Goal: Information Seeking & Learning: Learn about a topic

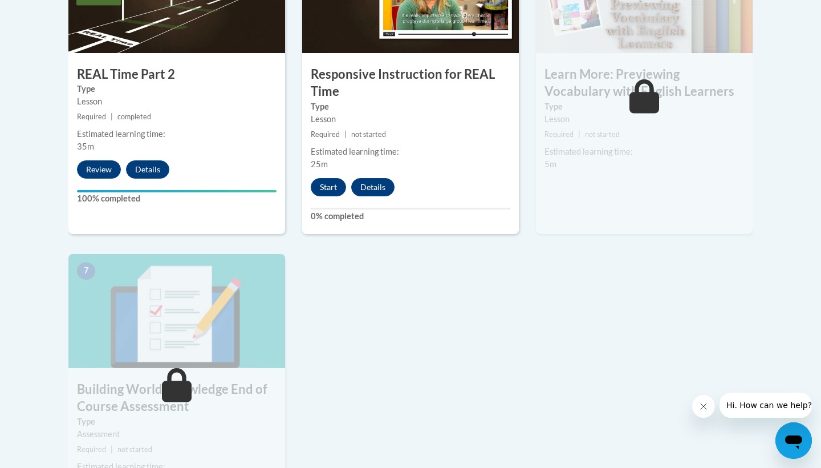
scroll to position [744, 0]
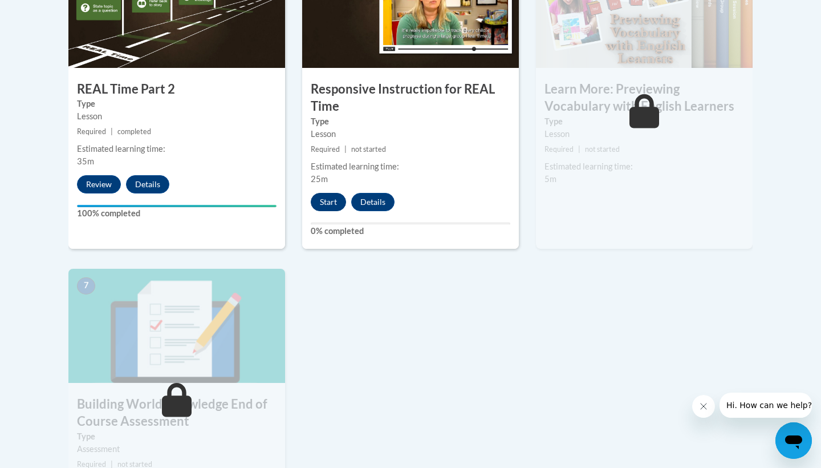
click at [323, 204] on button "Start" at bounding box center [328, 202] width 35 height 18
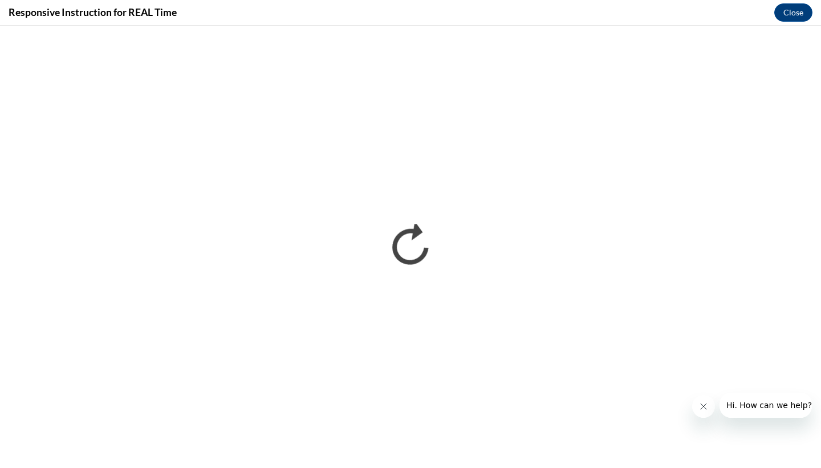
scroll to position [0, 0]
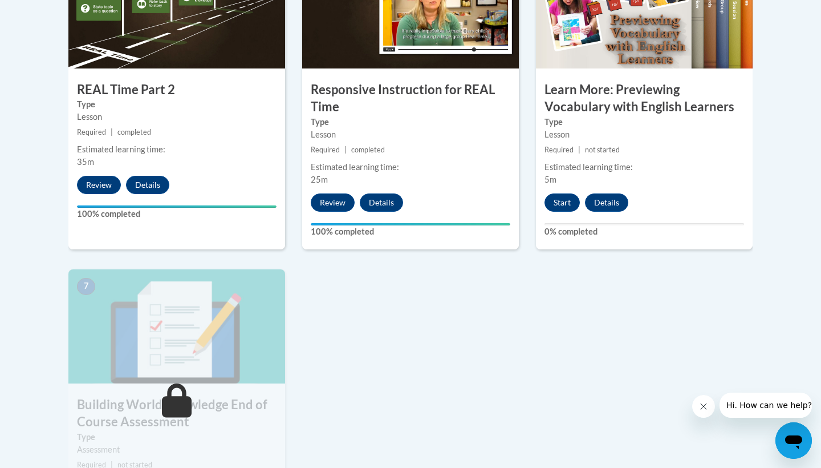
scroll to position [730, 0]
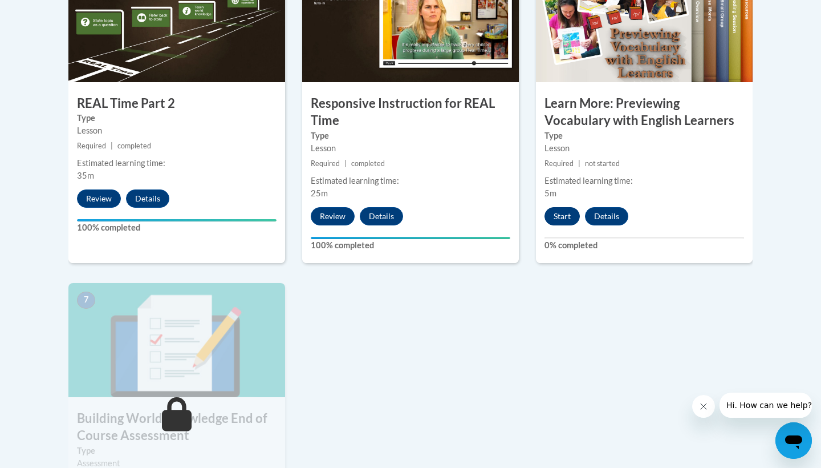
click at [564, 218] on button "Start" at bounding box center [562, 216] width 35 height 18
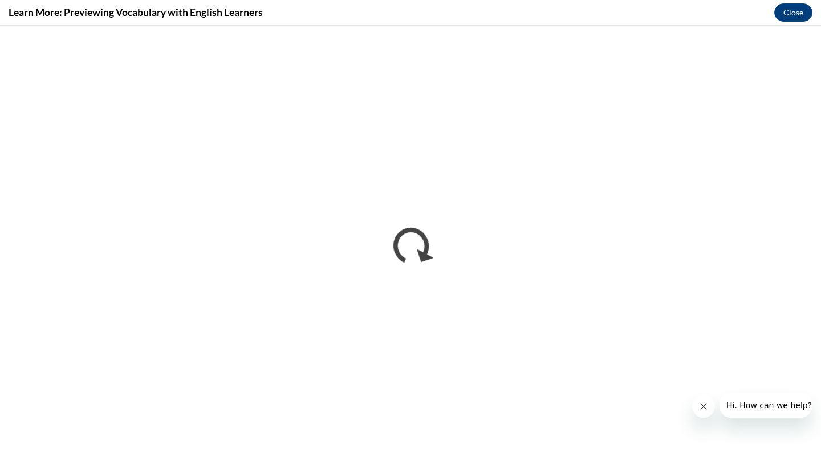
scroll to position [0, 0]
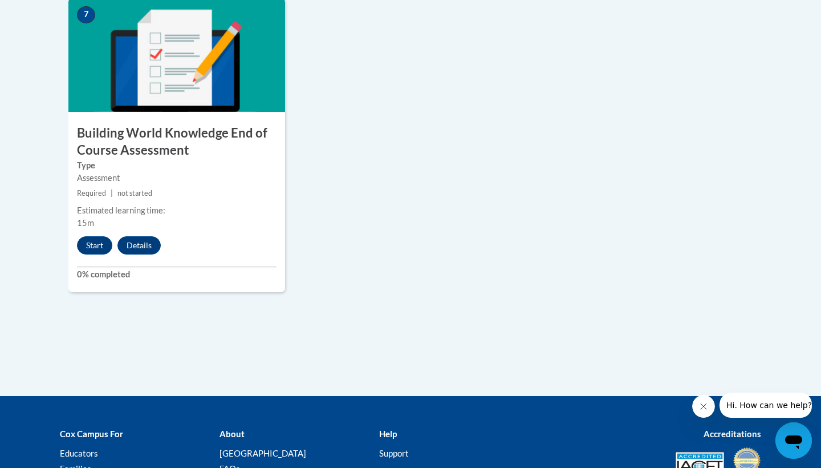
scroll to position [1025, 0]
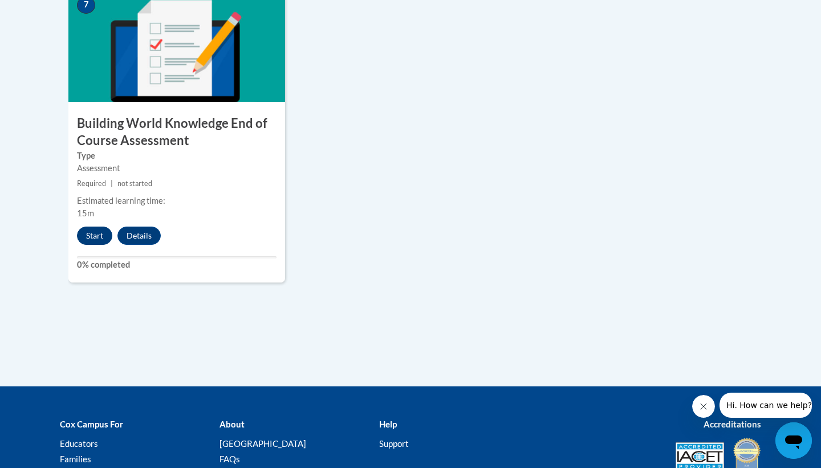
click at [97, 234] on button "Start" at bounding box center [94, 235] width 35 height 18
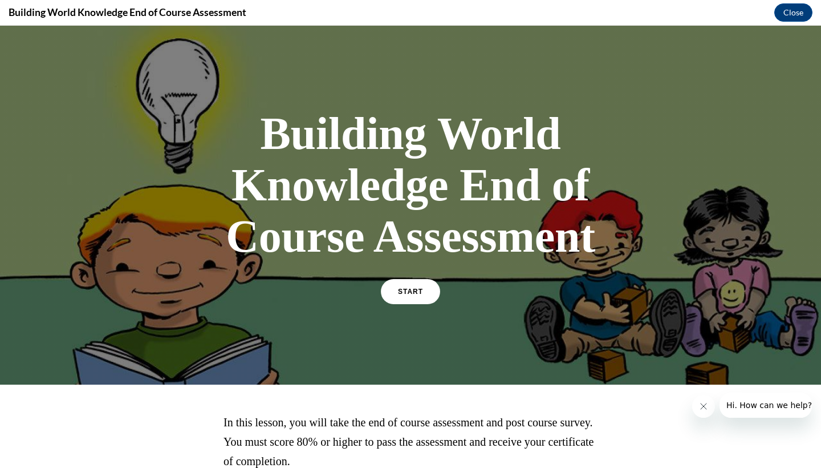
scroll to position [0, 0]
click at [413, 286] on link "START" at bounding box center [410, 291] width 62 height 26
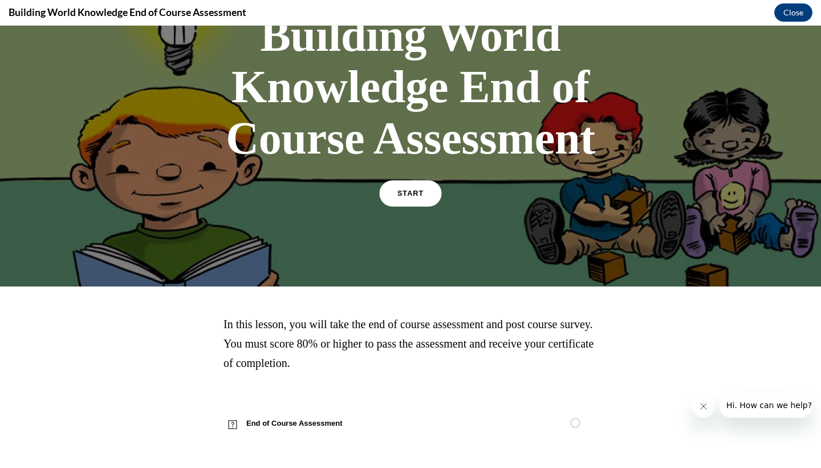
scroll to position [98, 0]
click at [416, 195] on span "START" at bounding box center [411, 193] width 26 height 9
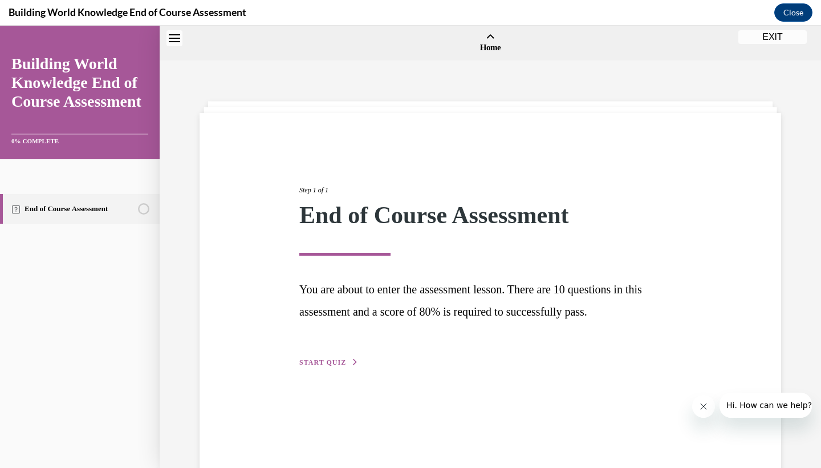
scroll to position [35, 0]
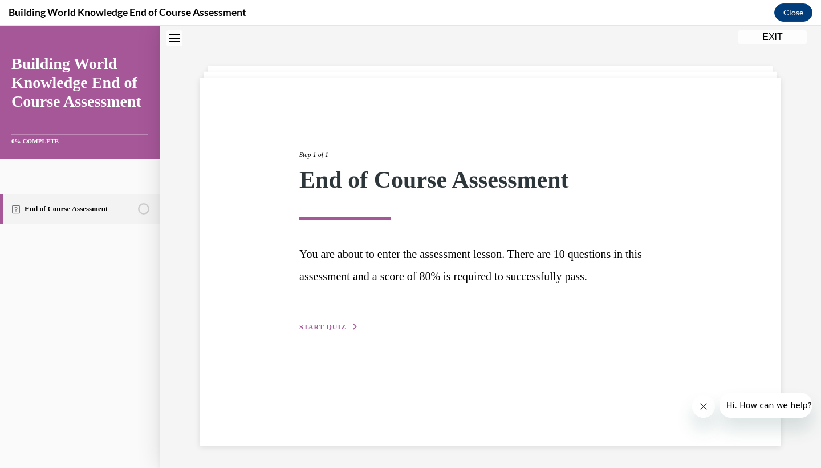
click at [337, 323] on span "START QUIZ" at bounding box center [322, 327] width 47 height 8
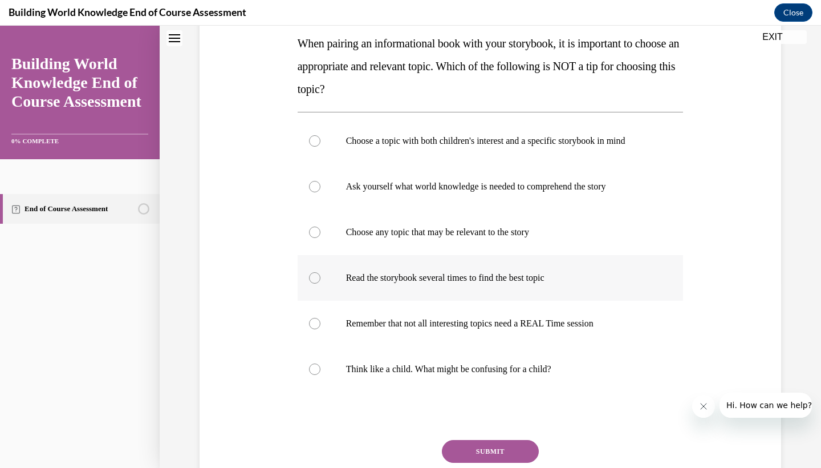
scroll to position [201, 0]
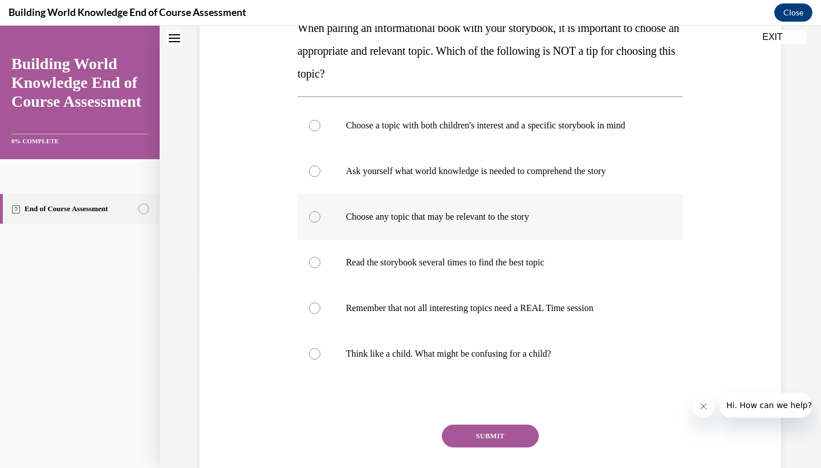
click at [433, 221] on p "Choose any topic that may be relevant to the story" at bounding box center [500, 216] width 309 height 11
click at [321, 221] on input "Choose any topic that may be relevant to the story" at bounding box center [314, 216] width 11 height 11
radio input "true"
click at [496, 436] on button "SUBMIT" at bounding box center [490, 435] width 97 height 23
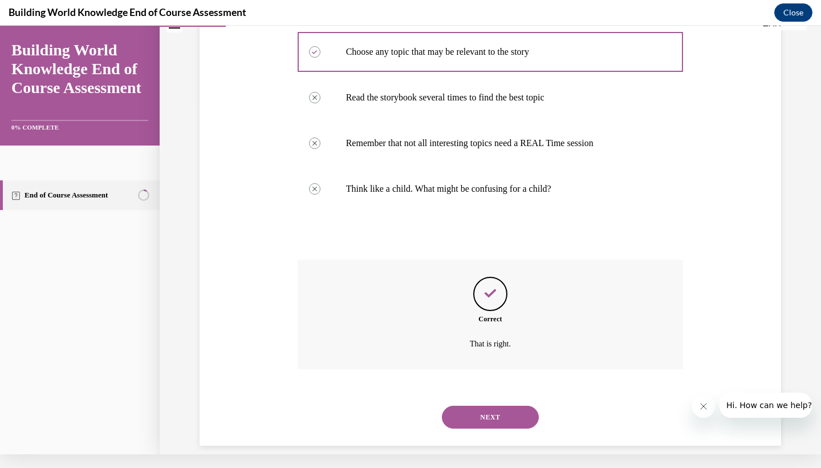
click at [506, 406] on button "NEXT" at bounding box center [490, 417] width 97 height 23
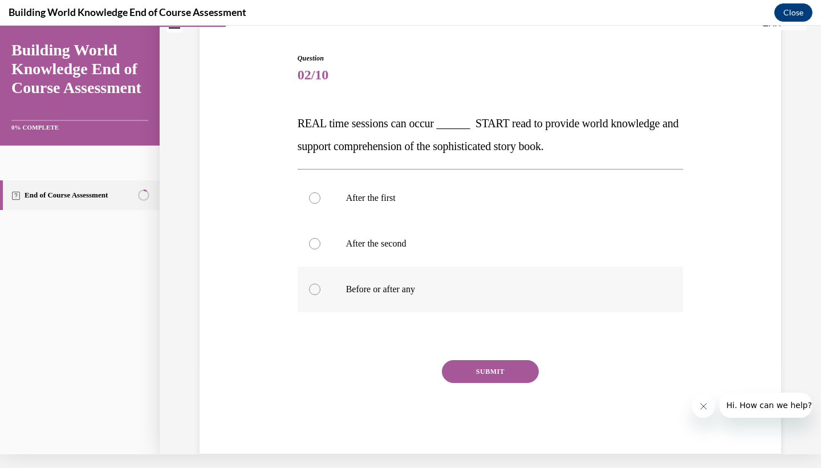
click at [414, 292] on p "Before or after any" at bounding box center [500, 288] width 309 height 11
click at [321, 292] on input "Before or after any" at bounding box center [314, 288] width 11 height 11
radio input "true"
click at [485, 368] on button "SUBMIT" at bounding box center [490, 371] width 97 height 23
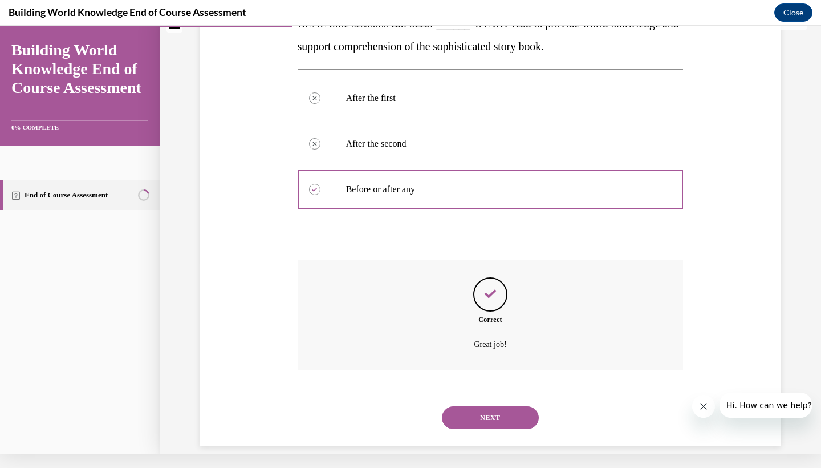
scroll to position [192, 0]
click at [494, 406] on button "NEXT" at bounding box center [490, 417] width 97 height 23
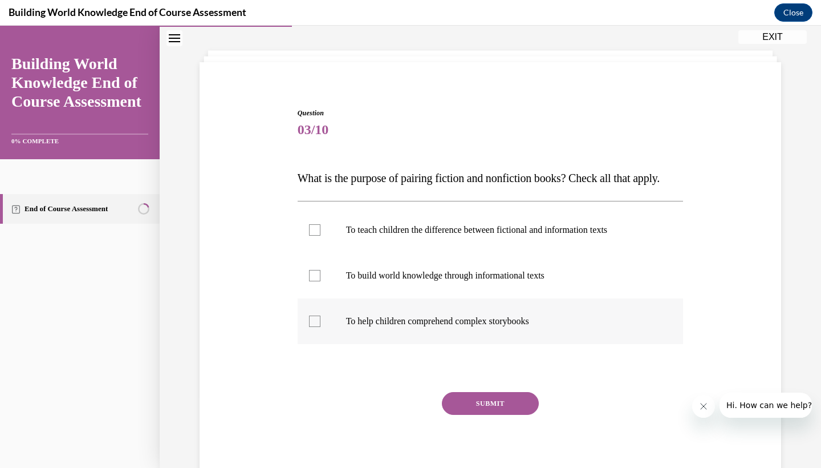
scroll to position [52, 0]
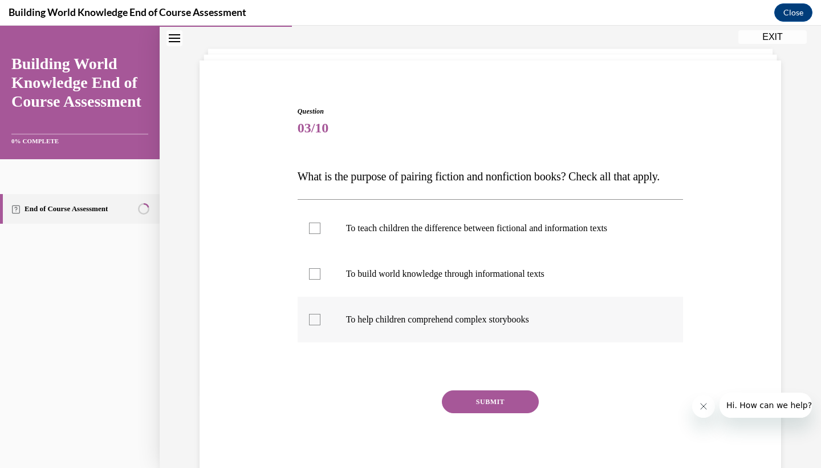
click at [418, 325] on p "To help children comprehend complex storybooks" at bounding box center [500, 319] width 309 height 11
click at [321, 325] on input "To help children comprehend complex storybooks" at bounding box center [314, 319] width 11 height 11
checkbox input "true"
click at [394, 297] on label "To build world knowledge through informational texts" at bounding box center [491, 274] width 386 height 46
click at [321, 280] on input "To build world knowledge through informational texts" at bounding box center [314, 273] width 11 height 11
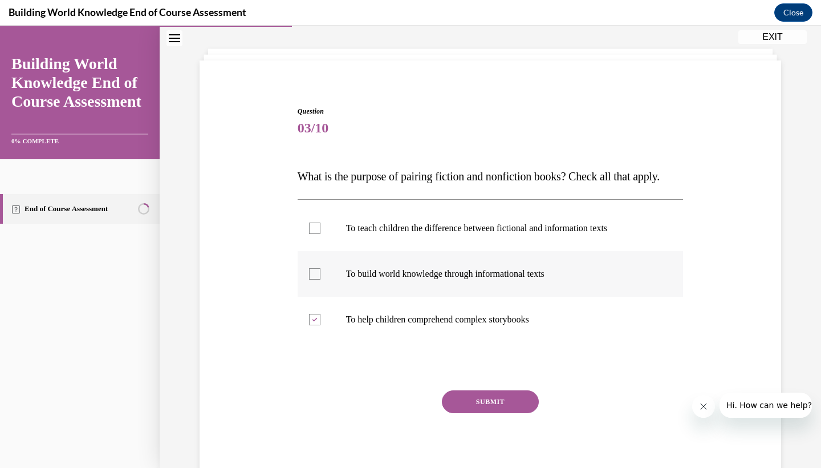
checkbox input "true"
click at [354, 234] on p "To teach children the difference between fictional and information texts" at bounding box center [500, 227] width 309 height 11
click at [321, 234] on input "To teach children the difference between fictional and information texts" at bounding box center [314, 227] width 11 height 11
checkbox input "true"
click at [469, 413] on button "SUBMIT" at bounding box center [490, 401] width 97 height 23
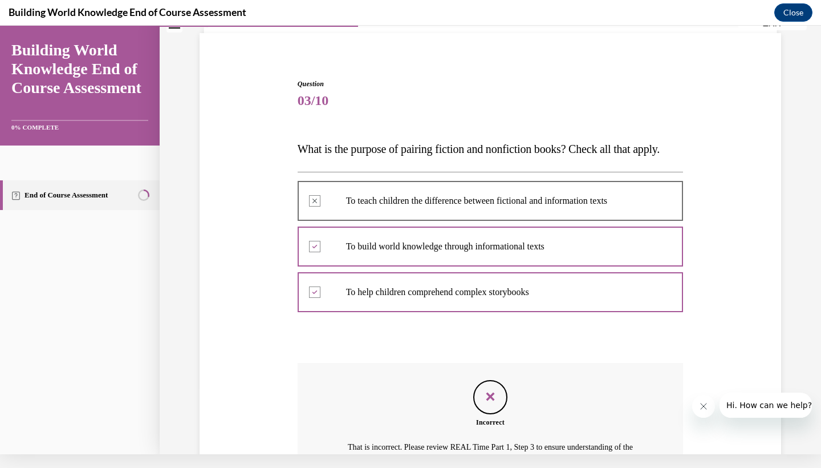
scroll to position [205, 0]
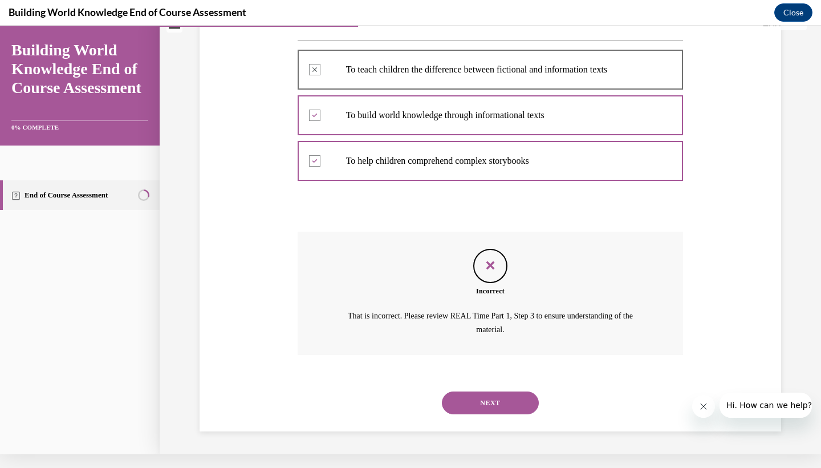
click at [495, 400] on button "NEXT" at bounding box center [490, 402] width 97 height 23
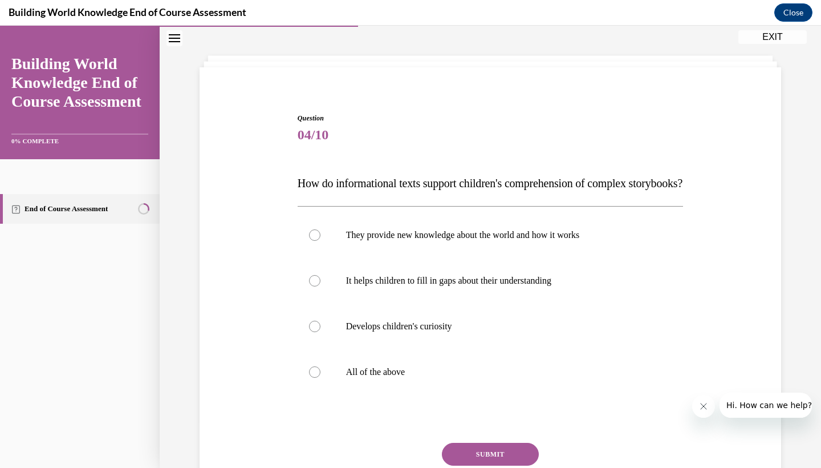
scroll to position [42, 0]
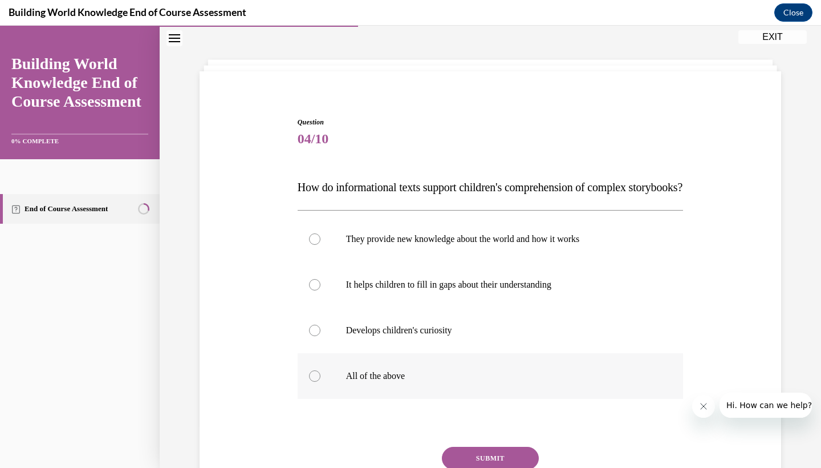
click at [422, 399] on label "All of the above" at bounding box center [491, 376] width 386 height 46
click at [321, 382] on input "All of the above" at bounding box center [314, 375] width 11 height 11
radio input "true"
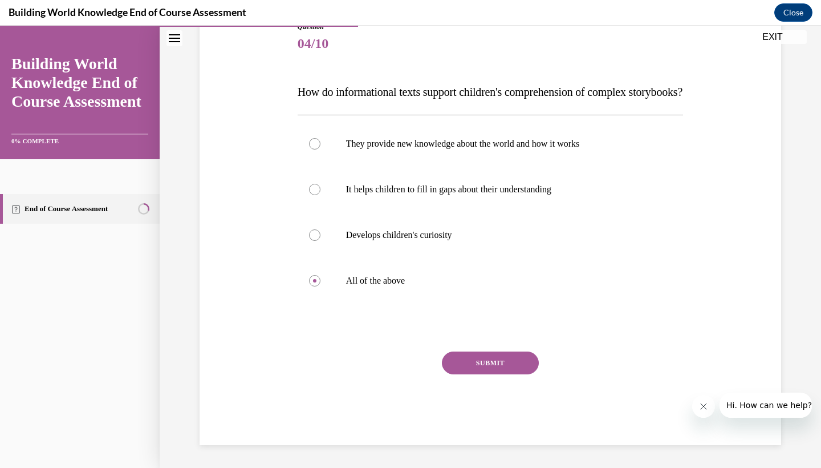
click at [491, 374] on button "SUBMIT" at bounding box center [490, 362] width 97 height 23
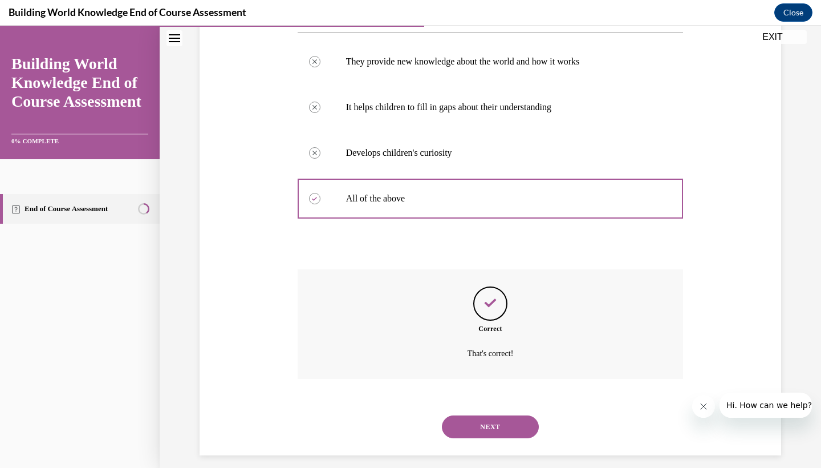
scroll to position [238, 0]
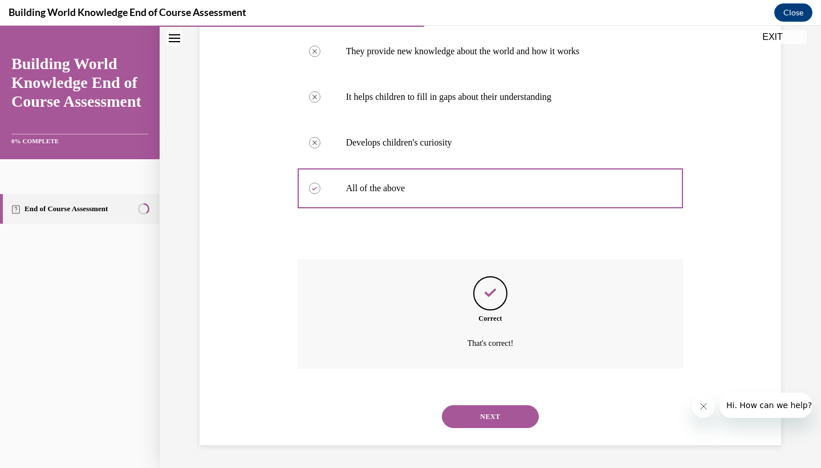
click at [492, 410] on button "NEXT" at bounding box center [490, 416] width 97 height 23
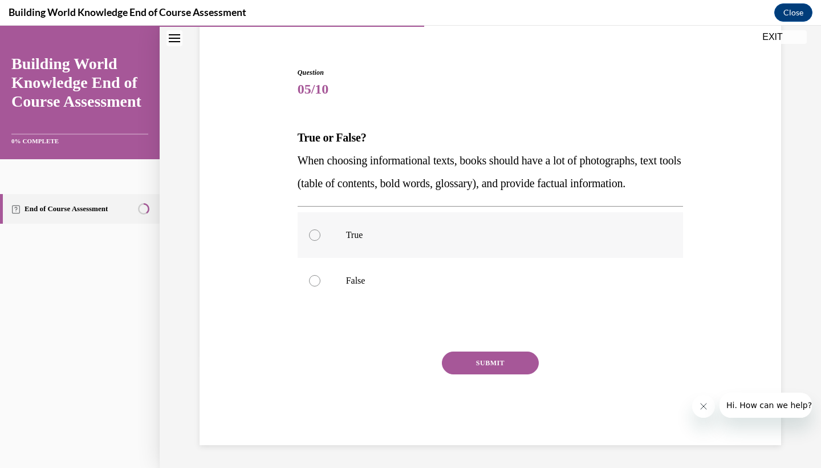
click at [323, 258] on label "True" at bounding box center [491, 235] width 386 height 46
click at [321, 241] on input "True" at bounding box center [314, 234] width 11 height 11
radio input "true"
click at [496, 396] on div "SUBMIT" at bounding box center [491, 379] width 386 height 57
click at [487, 374] on button "SUBMIT" at bounding box center [490, 362] width 97 height 23
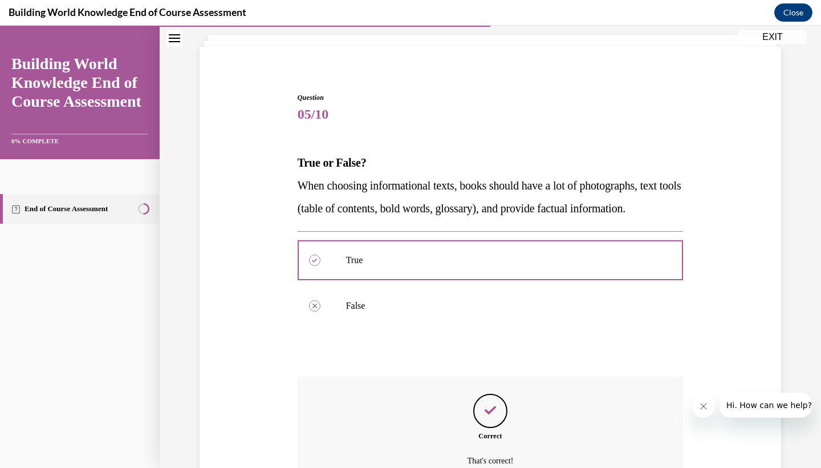
scroll to position [192, 0]
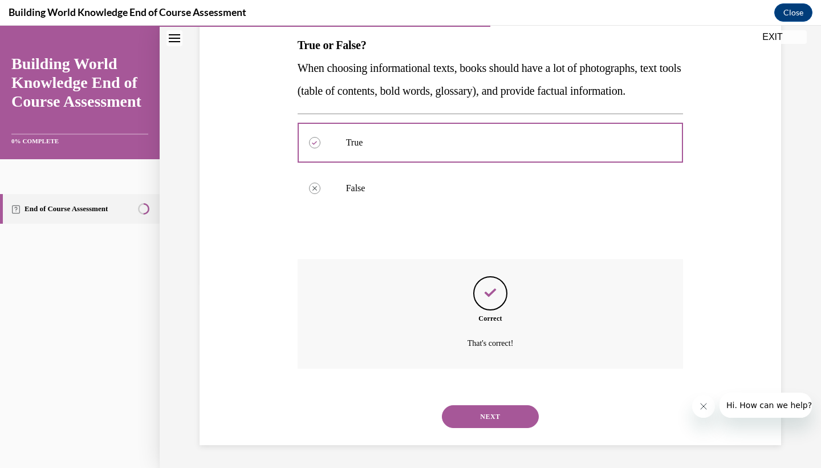
click at [487, 427] on button "NEXT" at bounding box center [490, 416] width 97 height 23
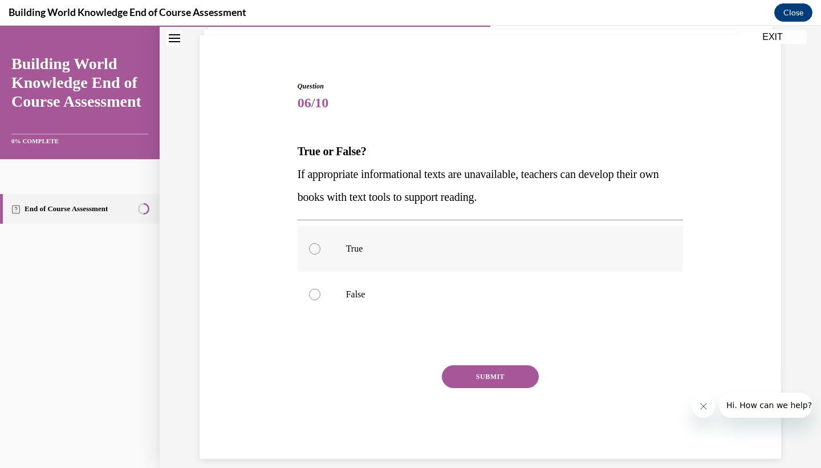
click at [376, 244] on p "True" at bounding box center [500, 248] width 309 height 11
click at [321, 244] on input "True" at bounding box center [314, 248] width 11 height 11
radio input "true"
click at [491, 380] on button "SUBMIT" at bounding box center [490, 376] width 97 height 23
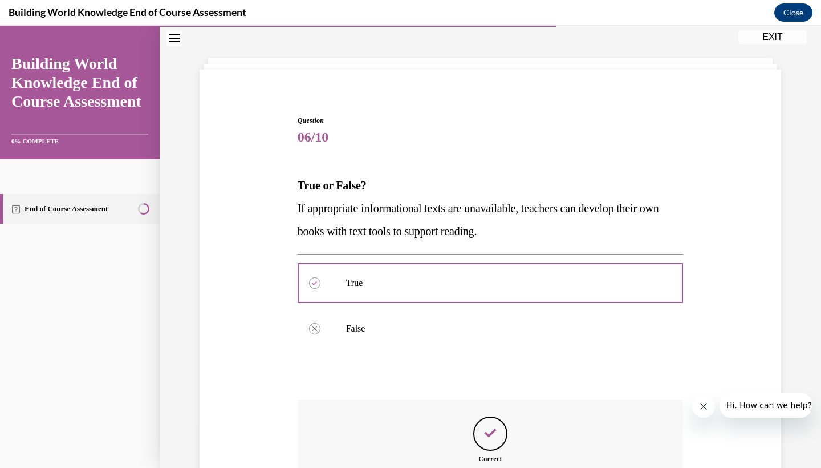
scroll to position [169, 0]
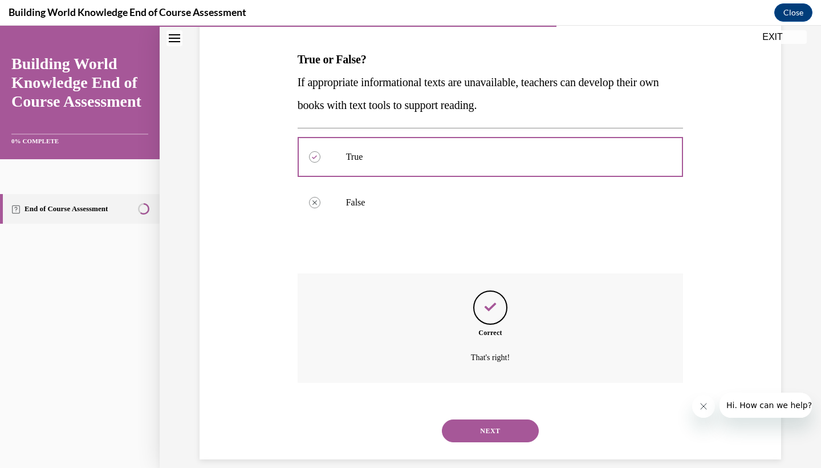
click at [494, 419] on button "NEXT" at bounding box center [490, 430] width 97 height 23
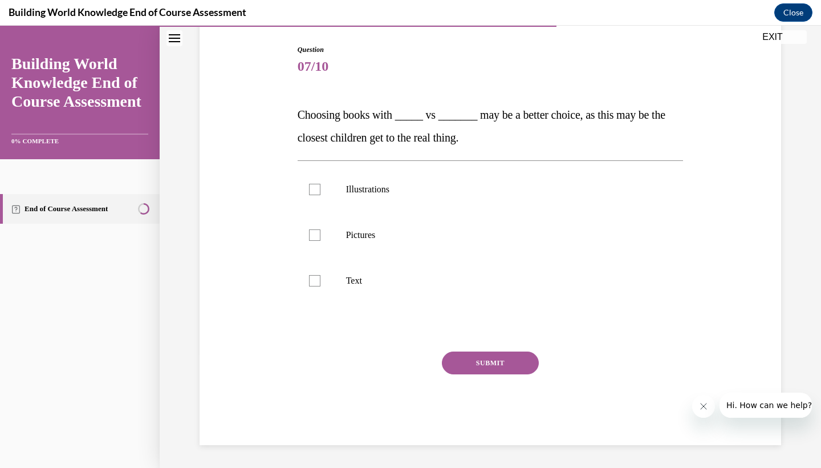
scroll to position [91, 0]
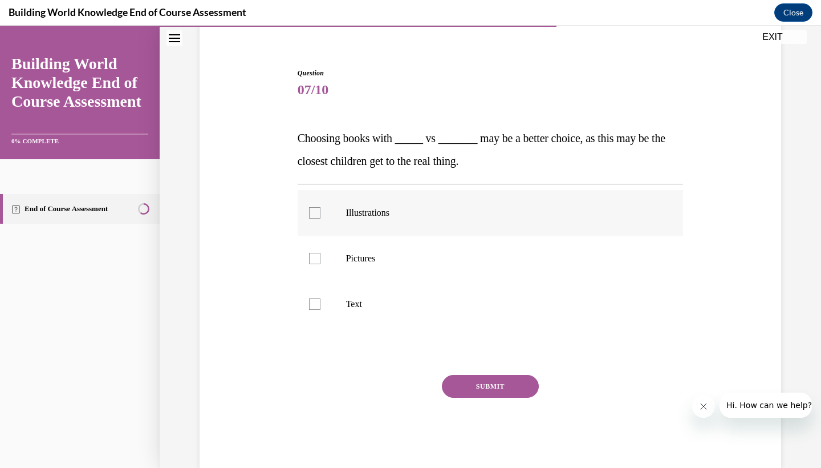
click at [384, 216] on p "Illustrations" at bounding box center [500, 212] width 309 height 11
click at [321, 216] on input "Illustrations" at bounding box center [314, 212] width 11 height 11
checkbox input "true"
click at [385, 312] on label "Text" at bounding box center [491, 304] width 386 height 46
click at [321, 310] on input "Text" at bounding box center [314, 303] width 11 height 11
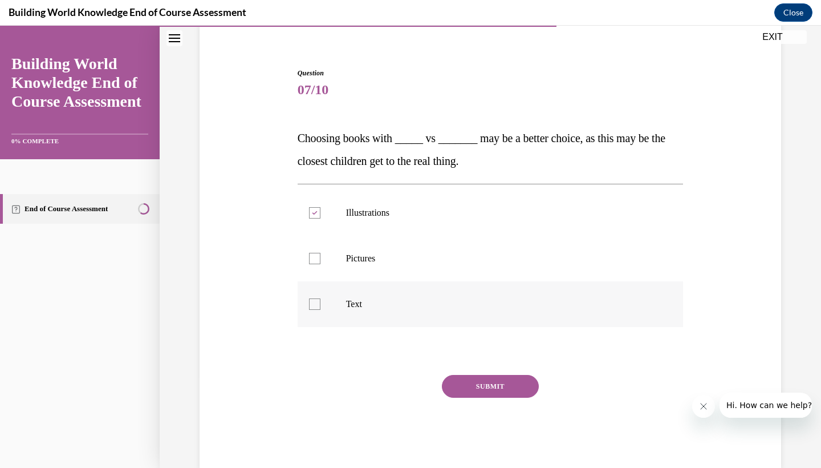
checkbox input "true"
click at [496, 386] on button "SUBMIT" at bounding box center [490, 386] width 97 height 23
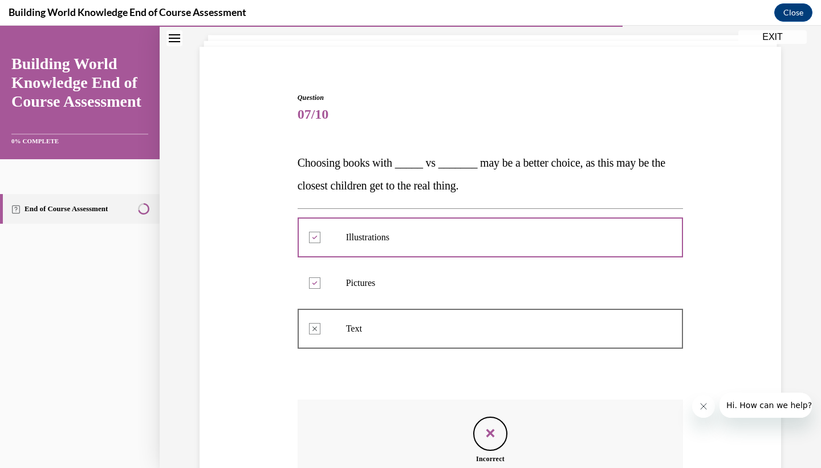
scroll to position [205, 0]
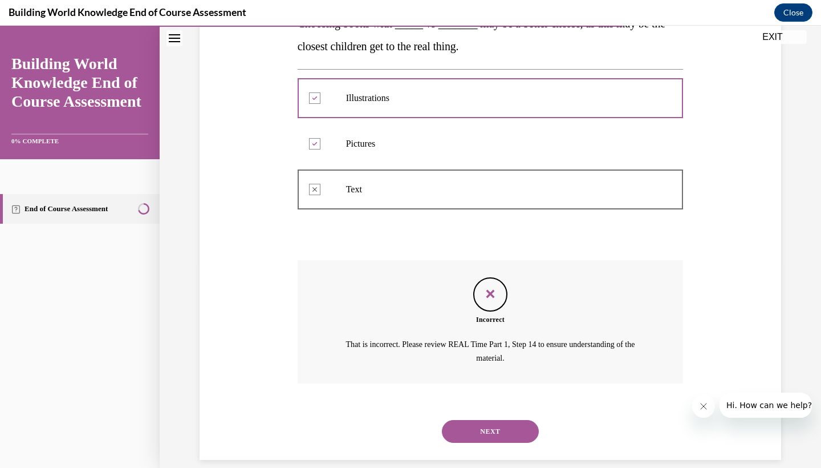
click at [492, 420] on button "NEXT" at bounding box center [490, 431] width 97 height 23
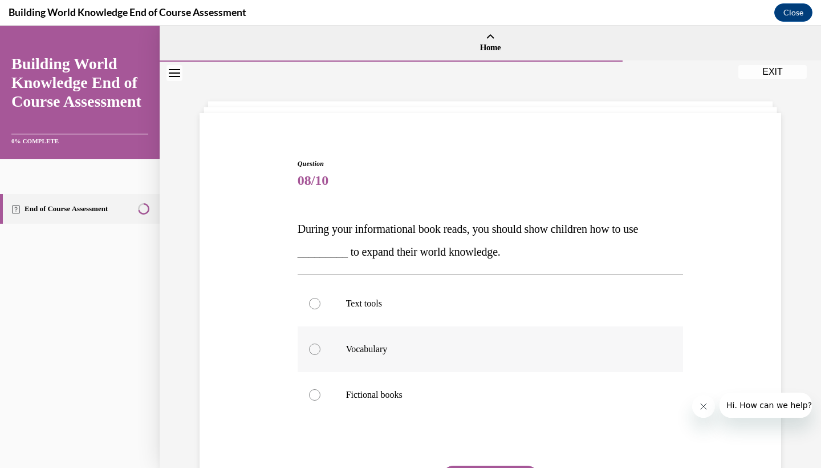
scroll to position [0, 0]
click at [386, 351] on p "Vocabulary" at bounding box center [500, 348] width 309 height 11
click at [321, 351] on input "Vocabulary" at bounding box center [314, 348] width 11 height 11
radio input "true"
click at [383, 313] on label "Text tools" at bounding box center [491, 304] width 386 height 46
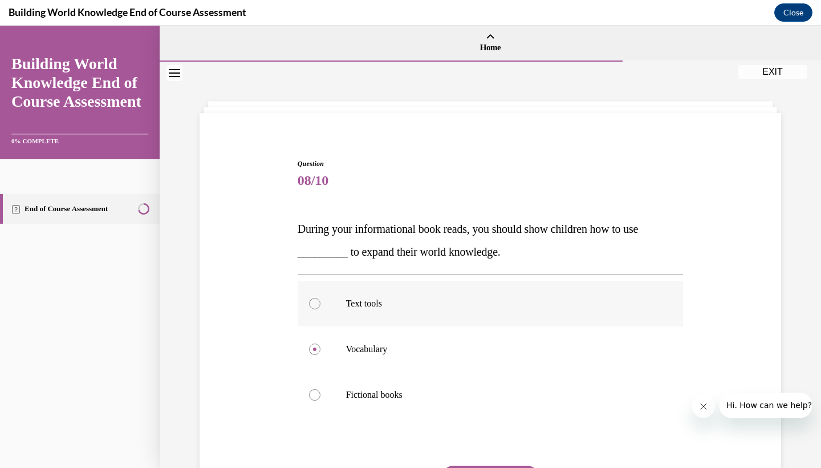
click at [321, 309] on input "Text tools" at bounding box center [314, 303] width 11 height 11
radio input "true"
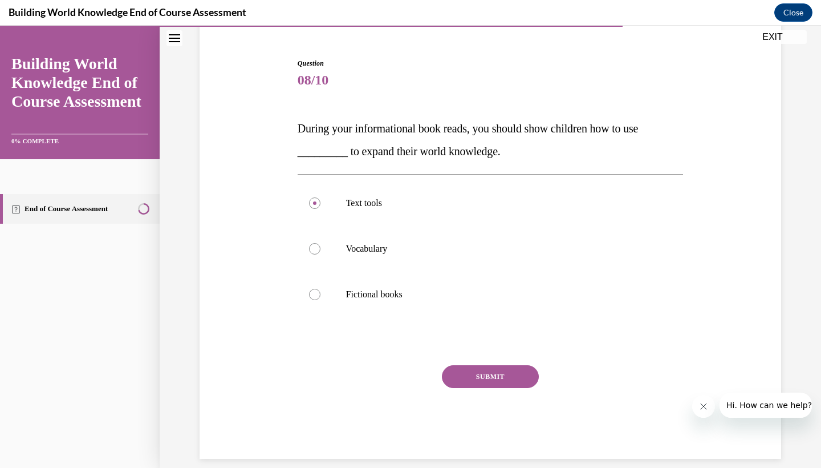
click at [484, 375] on button "SUBMIT" at bounding box center [490, 376] width 97 height 23
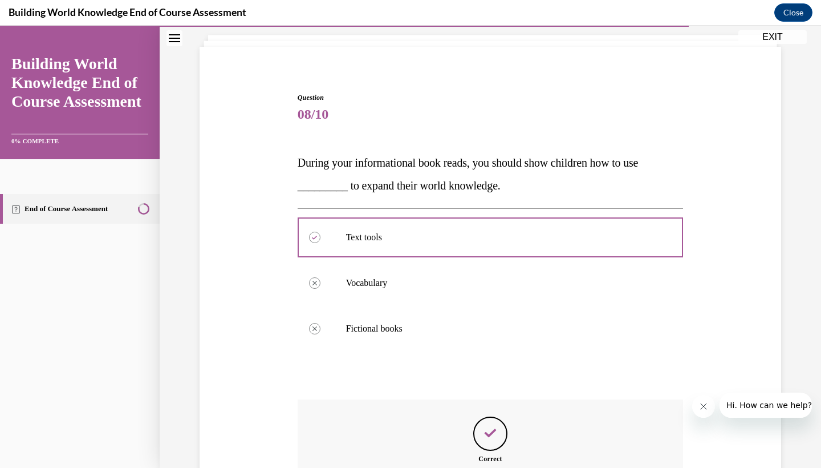
scroll to position [192, 0]
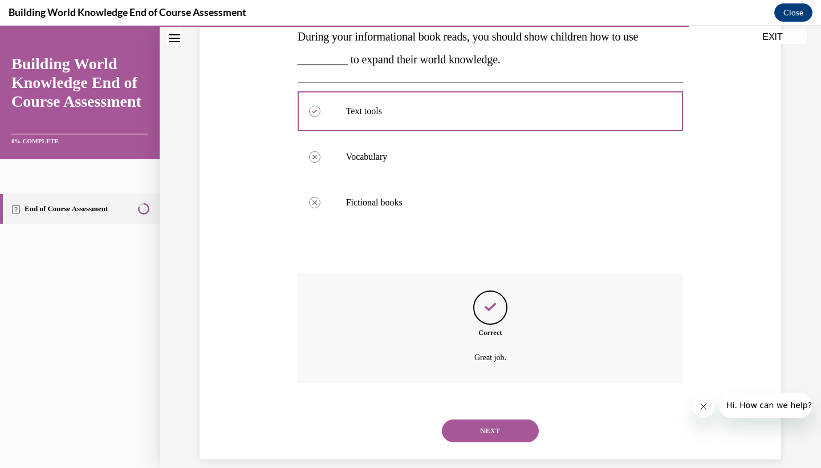
click at [497, 419] on button "NEXT" at bounding box center [490, 430] width 97 height 23
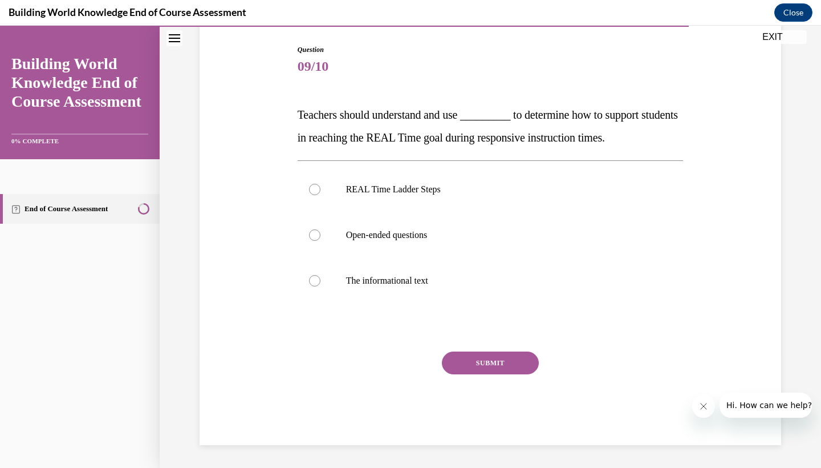
scroll to position [89, 0]
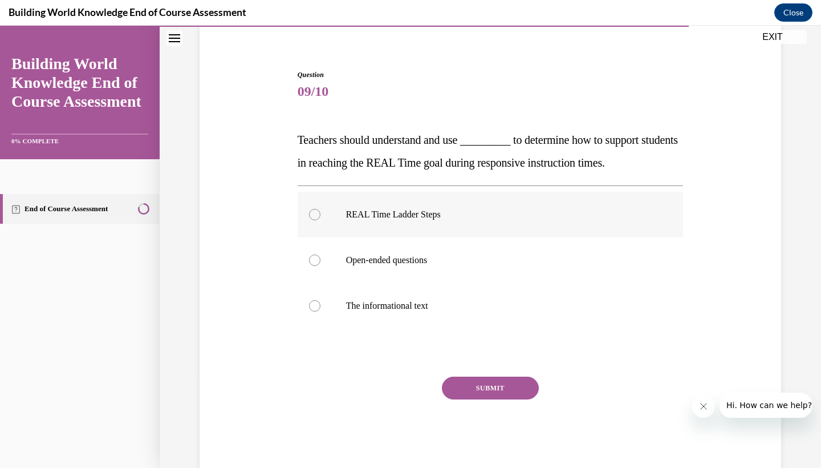
click at [436, 225] on label "REAL Time Ladder Steps" at bounding box center [491, 215] width 386 height 46
click at [321, 220] on input "REAL Time Ladder Steps" at bounding box center [314, 214] width 11 height 11
radio input "true"
click at [475, 390] on button "SUBMIT" at bounding box center [490, 387] width 97 height 23
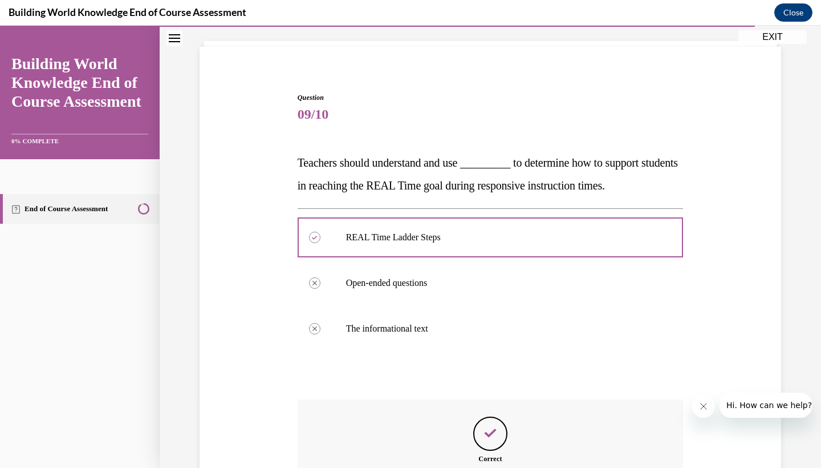
scroll to position [192, 0]
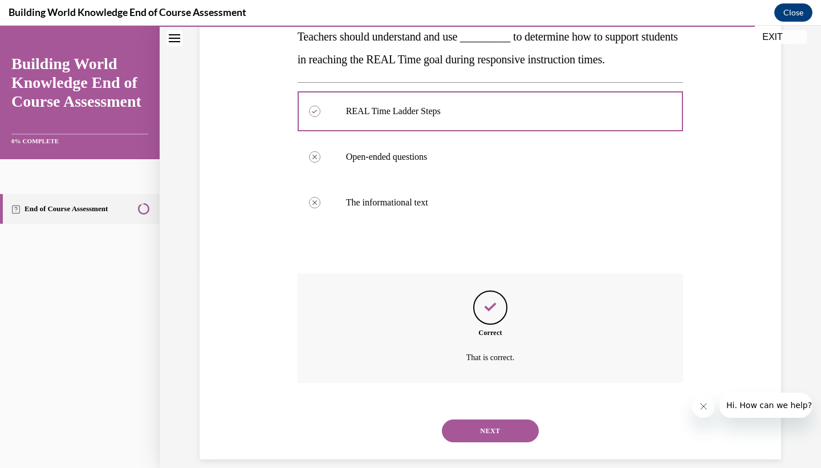
click at [487, 419] on button "NEXT" at bounding box center [490, 430] width 97 height 23
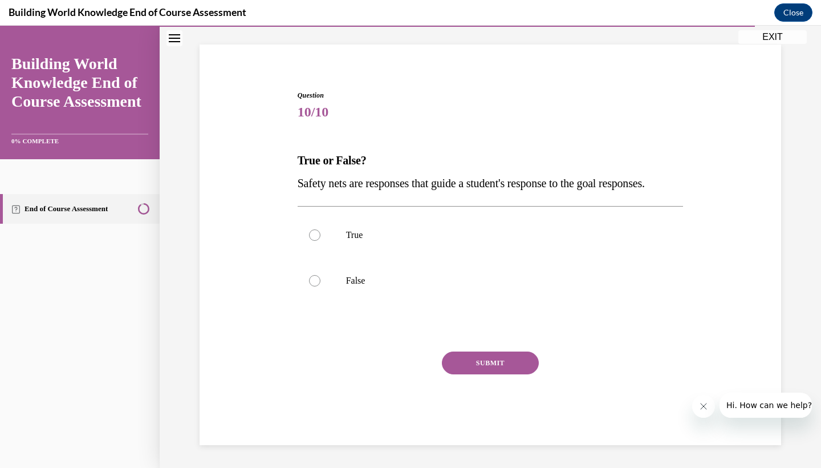
scroll to position [76, 0]
click at [357, 242] on label "True" at bounding box center [491, 235] width 386 height 46
click at [321, 241] on input "True" at bounding box center [314, 234] width 11 height 11
radio input "true"
click at [499, 374] on button "SUBMIT" at bounding box center [490, 362] width 97 height 23
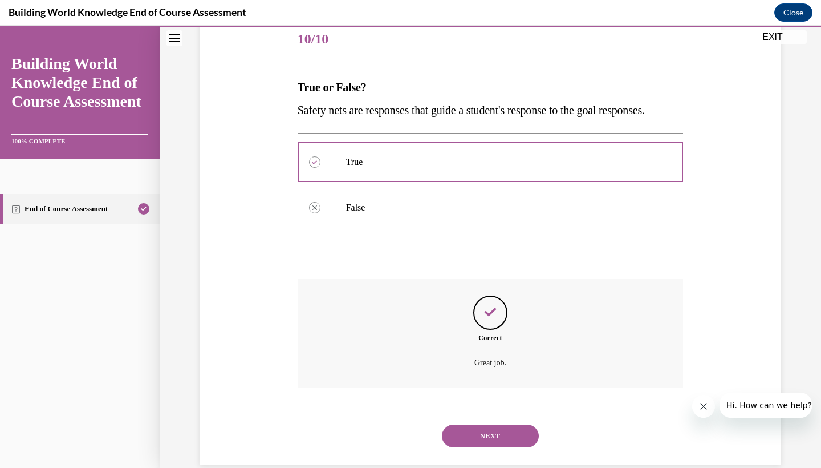
scroll to position [169, 0]
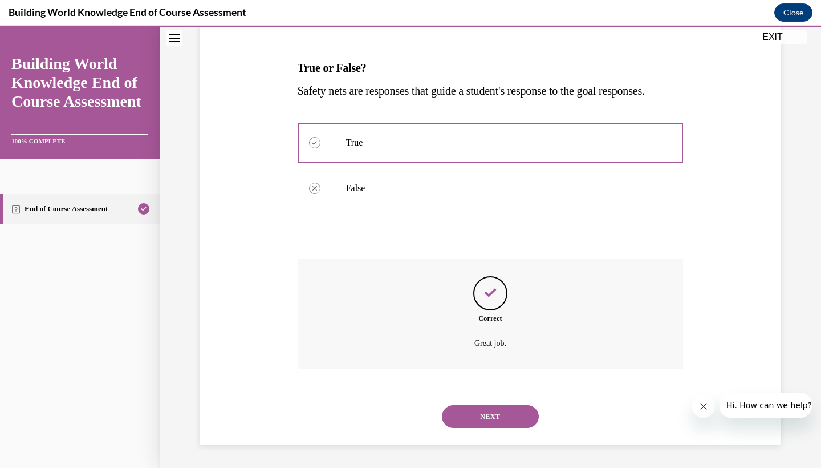
click at [491, 417] on button "NEXT" at bounding box center [490, 416] width 97 height 23
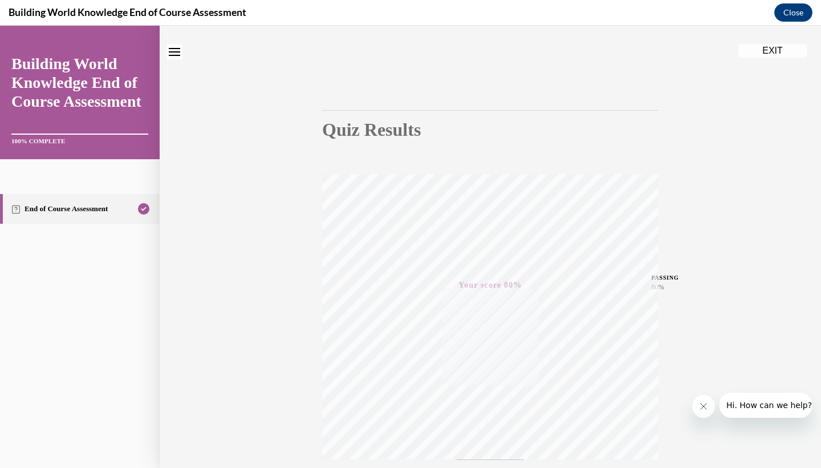
scroll to position [21, 0]
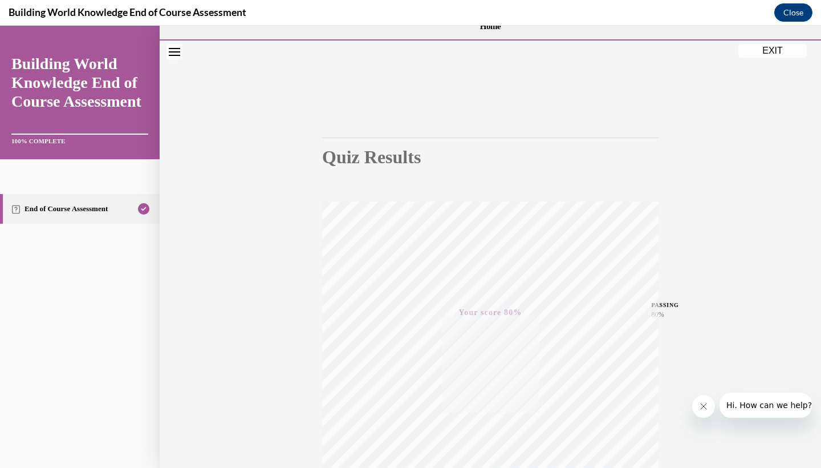
click at [772, 50] on button "EXIT" at bounding box center [773, 51] width 68 height 14
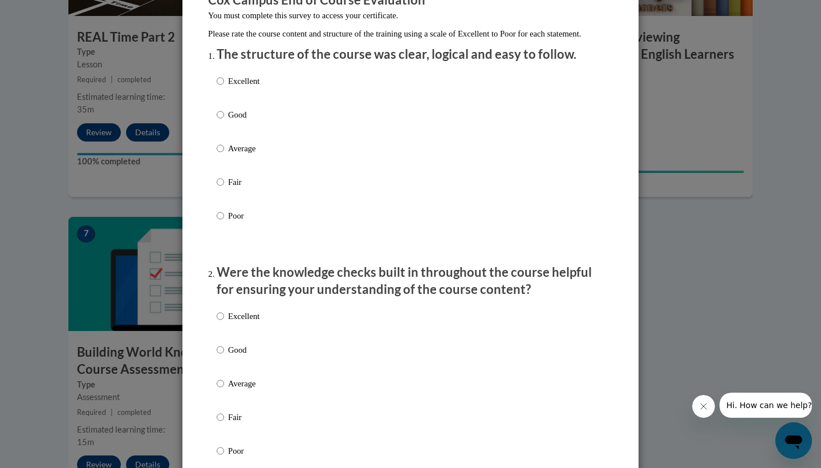
scroll to position [113, 0]
click at [221, 121] on input "Good" at bounding box center [220, 115] width 7 height 13
radio input "true"
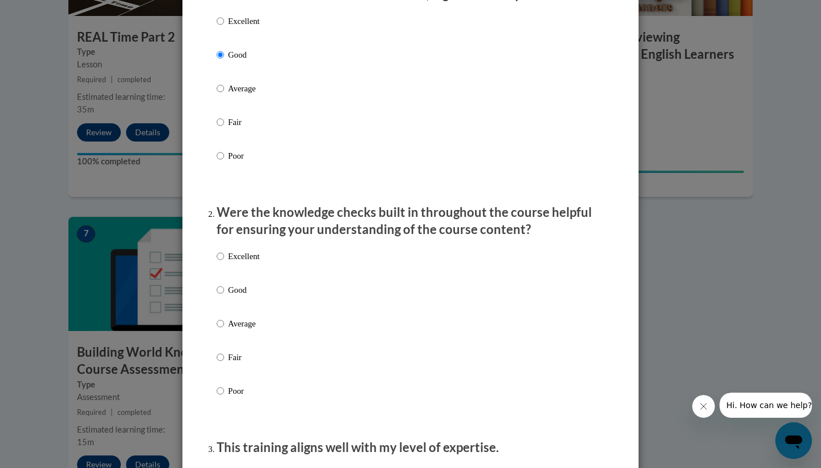
scroll to position [171, 0]
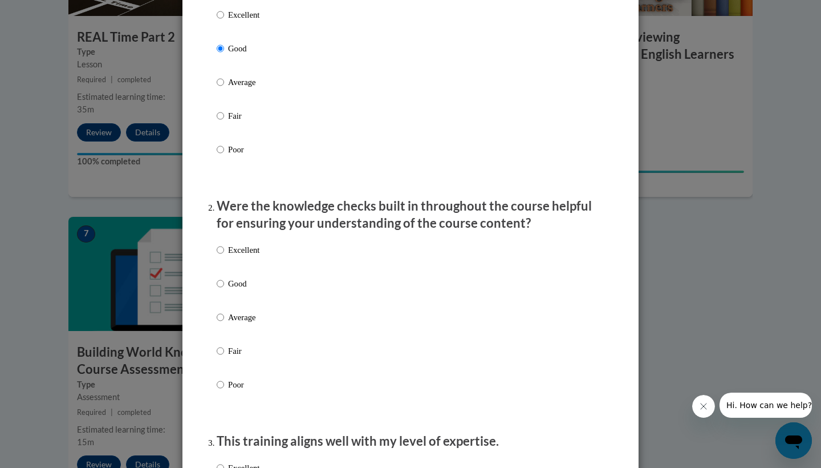
click at [221, 290] on input "Good" at bounding box center [220, 283] width 7 height 13
radio input "true"
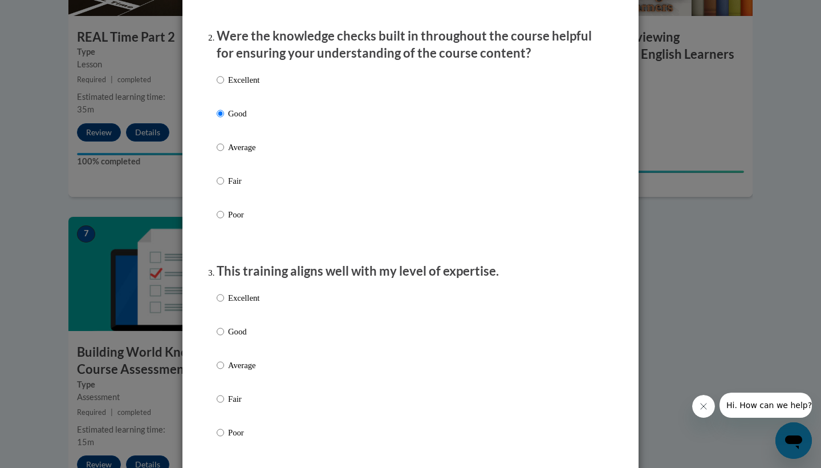
scroll to position [527, 0]
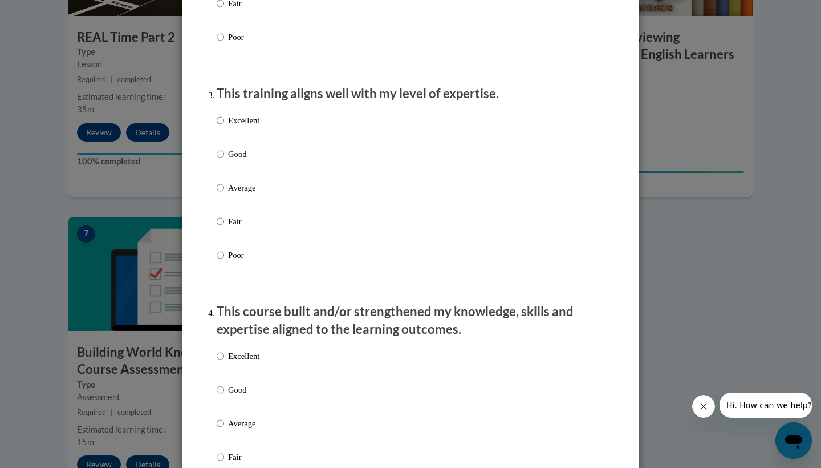
click at [223, 160] on input "Good" at bounding box center [220, 154] width 7 height 13
radio input "true"
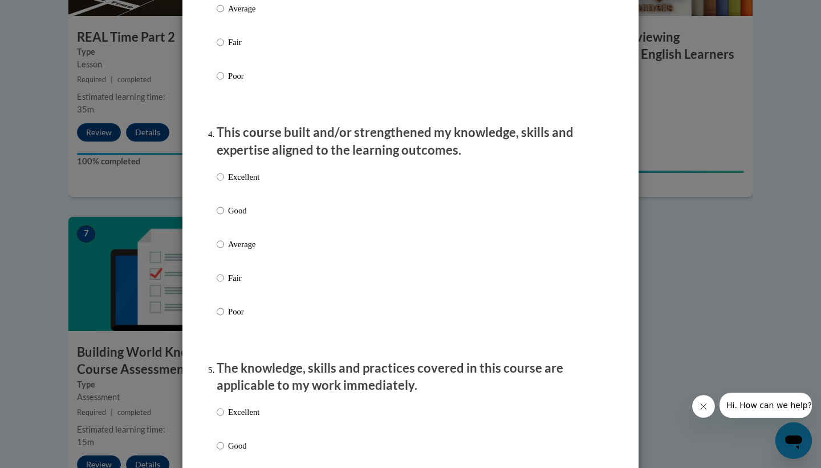
scroll to position [731, 0]
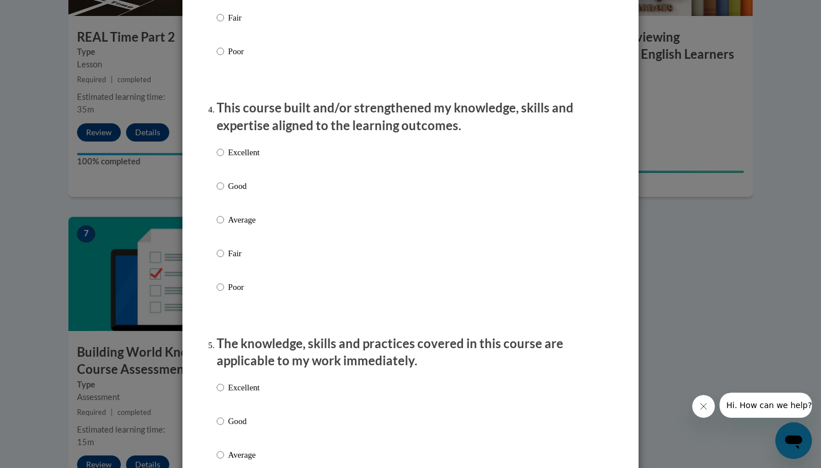
click at [229, 192] on p "Good" at bounding box center [243, 186] width 31 height 13
click at [224, 192] on input "Good" at bounding box center [220, 186] width 7 height 13
radio input "true"
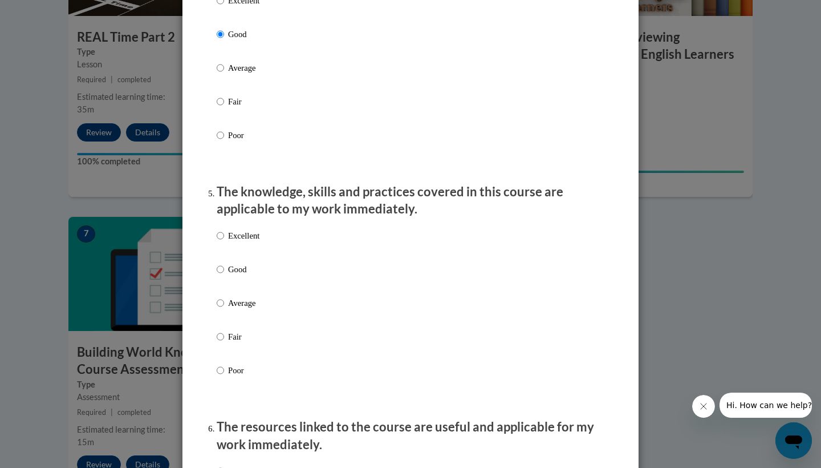
scroll to position [993, 0]
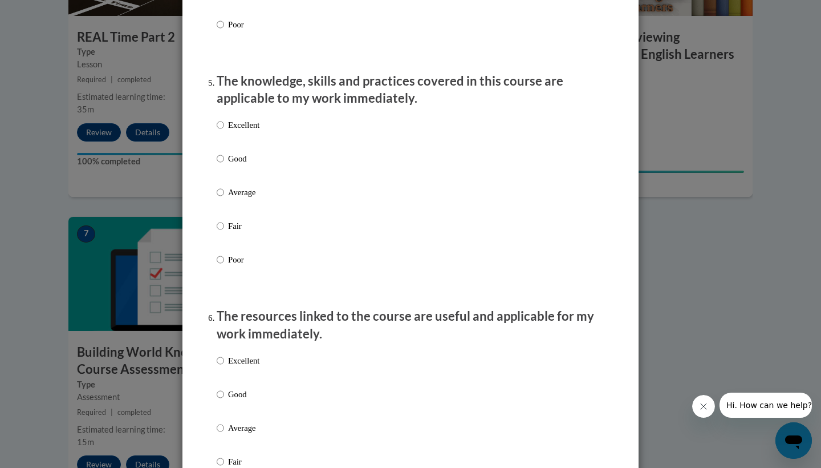
click at [230, 172] on label "Good" at bounding box center [238, 167] width 43 height 31
click at [224, 165] on input "Good" at bounding box center [220, 158] width 7 height 13
radio input "true"
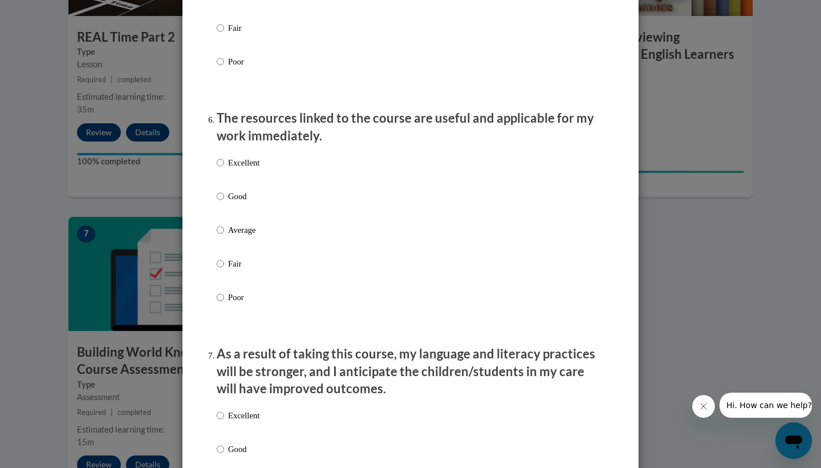
scroll to position [1195, 0]
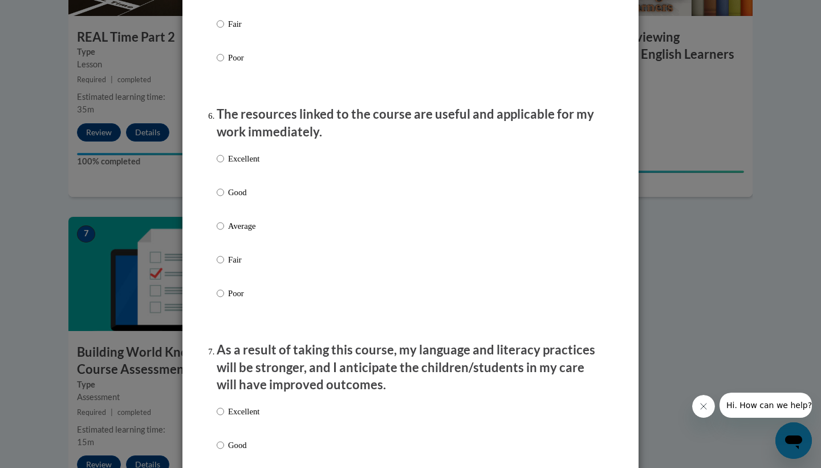
click at [237, 190] on div "Excellent Good Average Fair Poor" at bounding box center [238, 235] width 43 height 177
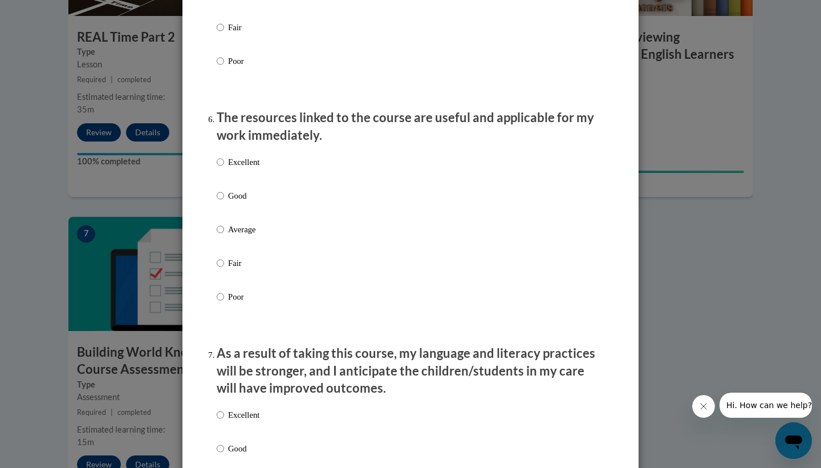
scroll to position [1189, 0]
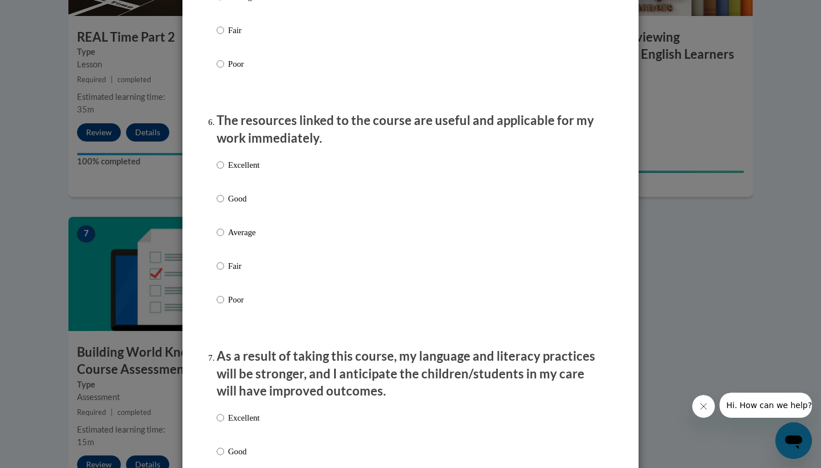
click at [237, 189] on label "Excellent" at bounding box center [238, 174] width 43 height 31
click at [224, 171] on input "Excellent" at bounding box center [220, 165] width 7 height 13
radio input "true"
click at [239, 212] on label "Good" at bounding box center [238, 207] width 43 height 31
click at [224, 205] on input "Good" at bounding box center [220, 198] width 7 height 13
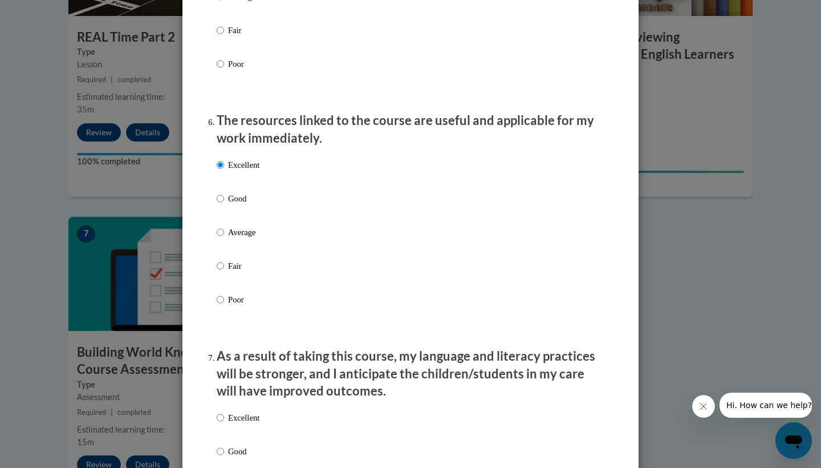
radio input "true"
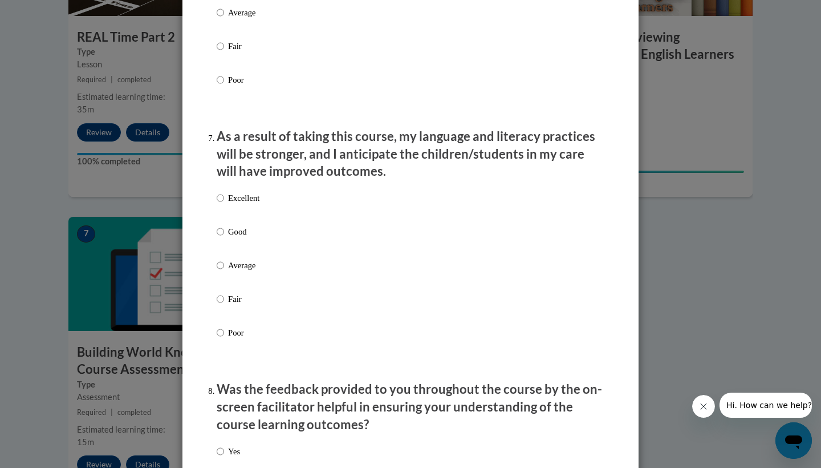
click at [233, 246] on label "Good" at bounding box center [238, 240] width 43 height 31
click at [224, 238] on input "Good" at bounding box center [220, 231] width 7 height 13
radio input "true"
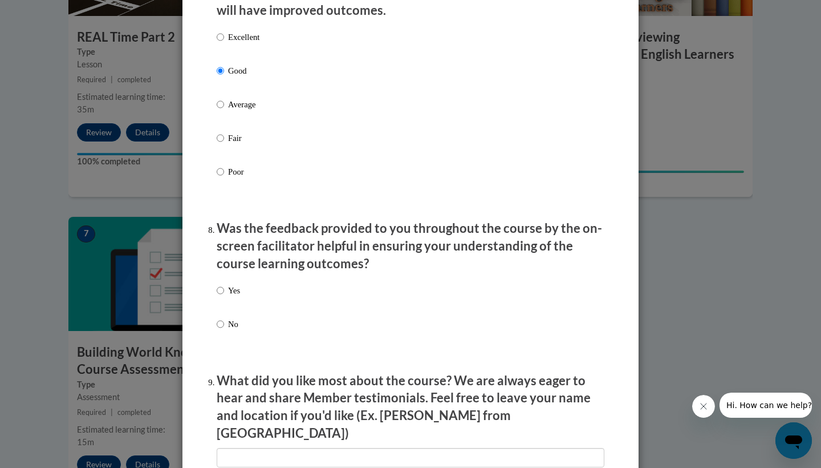
scroll to position [1575, 0]
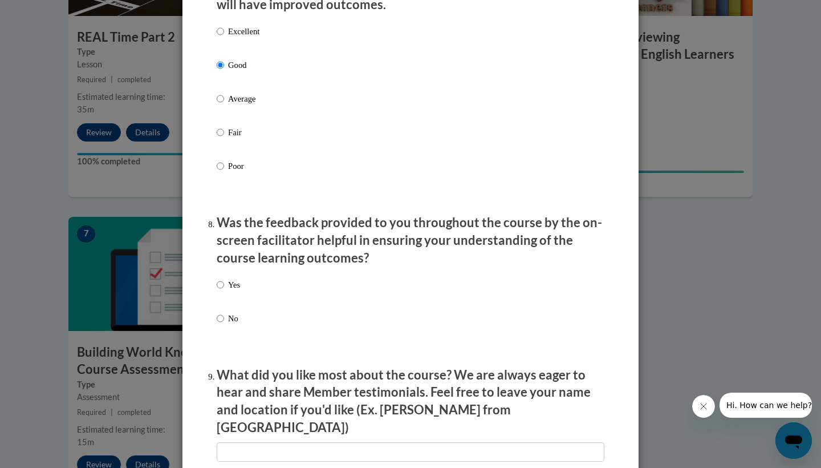
click at [240, 288] on p "Yes" at bounding box center [234, 284] width 12 height 13
click at [224, 288] on input "Yes" at bounding box center [220, 284] width 7 height 13
radio input "true"
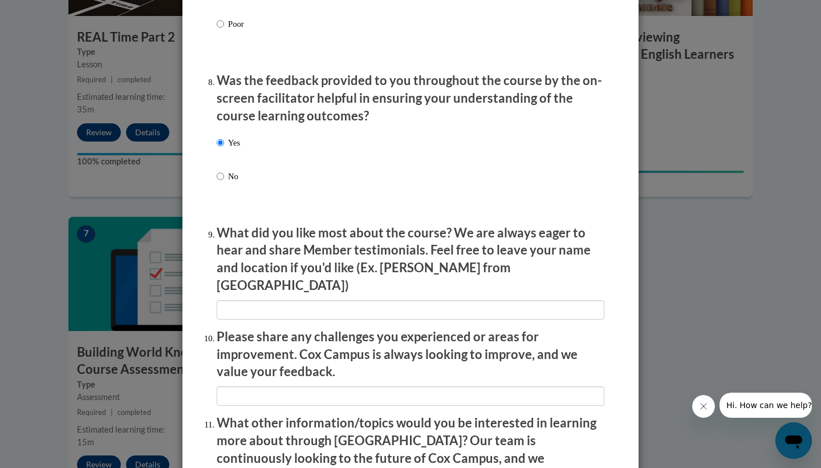
scroll to position [1751, 0]
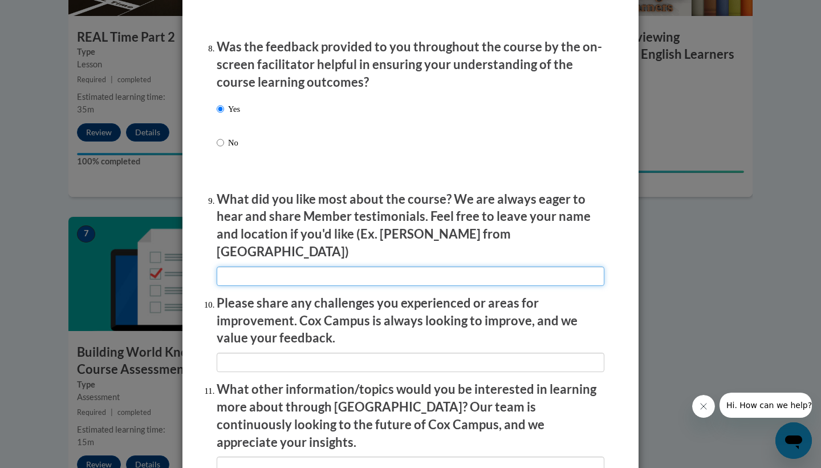
click at [386, 266] on input "textbox" at bounding box center [411, 275] width 388 height 19
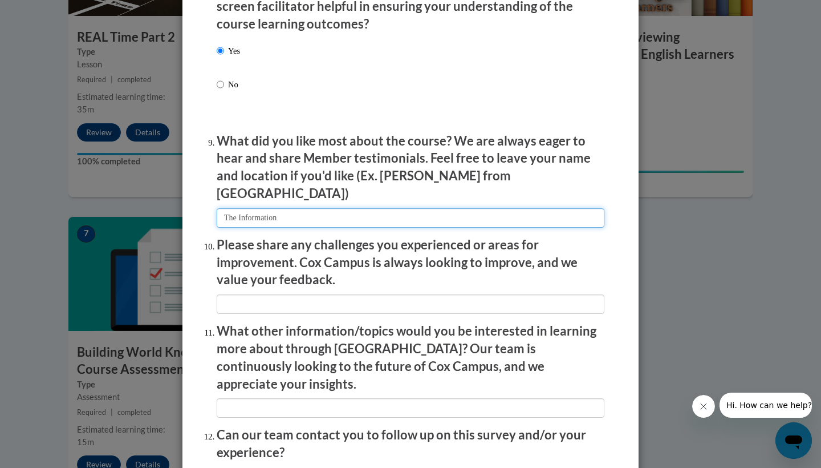
scroll to position [1836, 0]
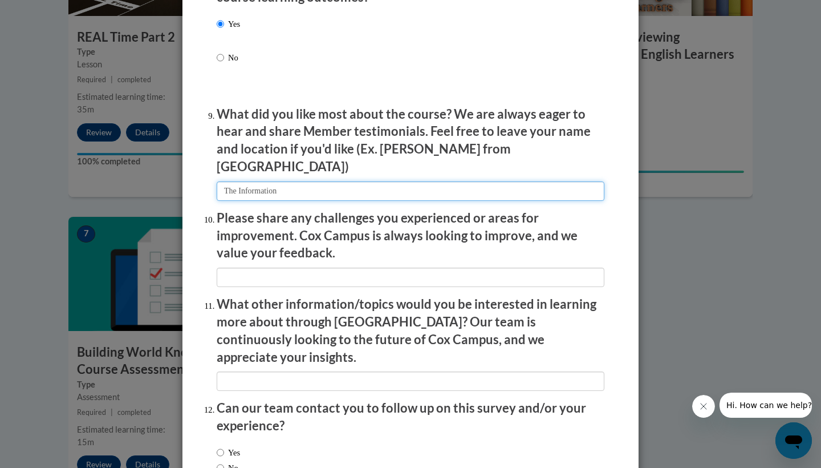
type input "The Information"
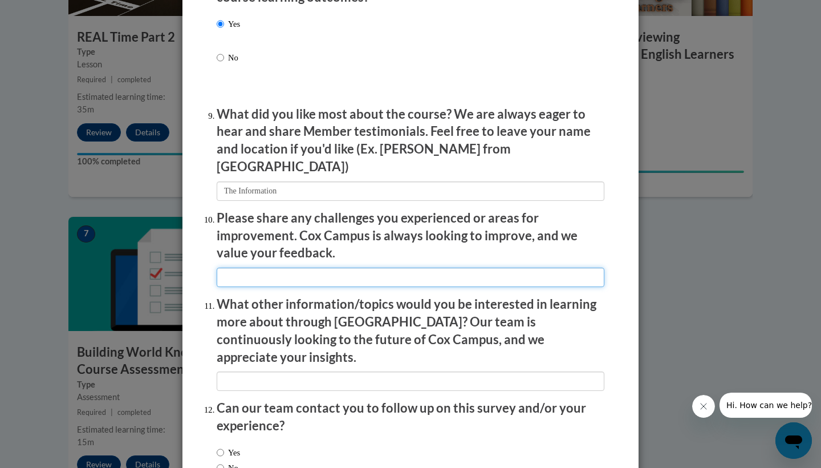
click at [348, 268] on input "textbox" at bounding box center [411, 277] width 388 height 19
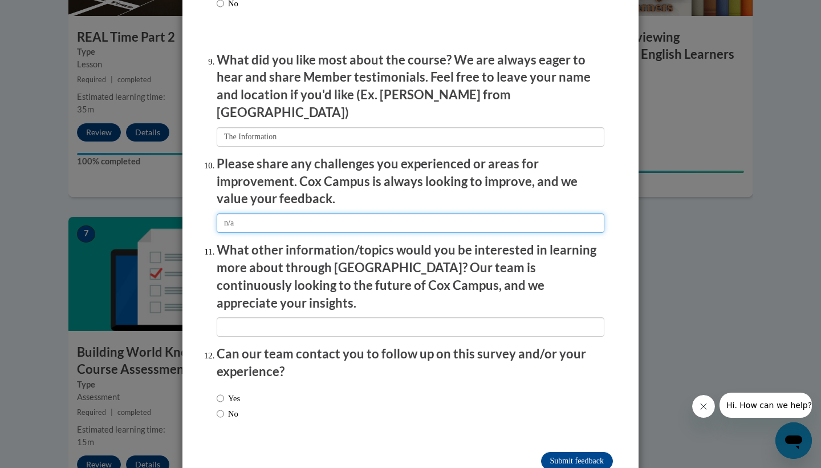
scroll to position [1889, 0]
type input "n/a"
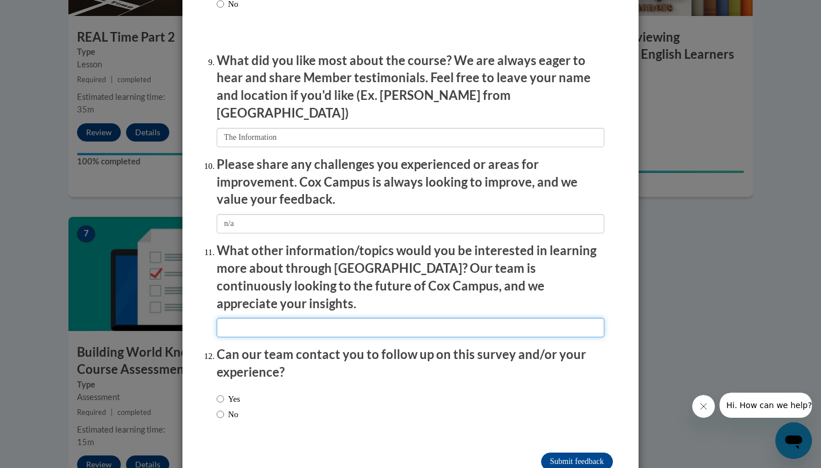
click at [359, 318] on input "textbox" at bounding box center [411, 327] width 388 height 19
type input "Behavior Issues"
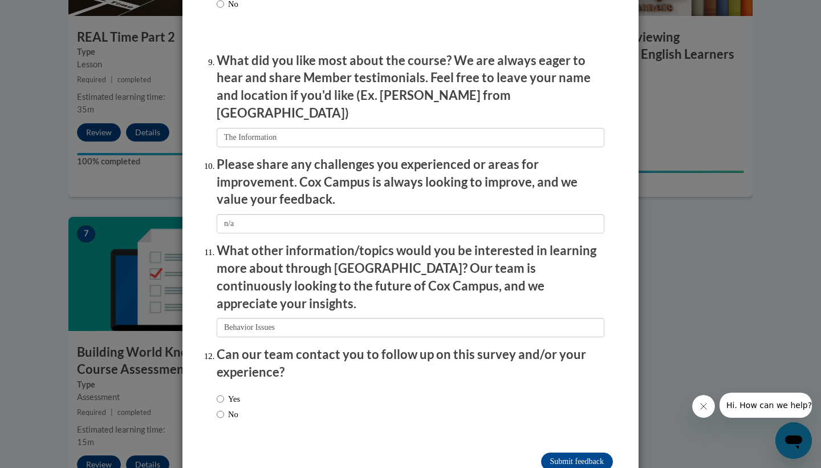
click at [221, 387] on div "Yes No" at bounding box center [228, 406] width 23 height 39
click at [222, 392] on input "Yes" at bounding box center [220, 398] width 7 height 13
radio input "true"
click at [597, 452] on input "Submit feedback" at bounding box center [577, 461] width 72 height 18
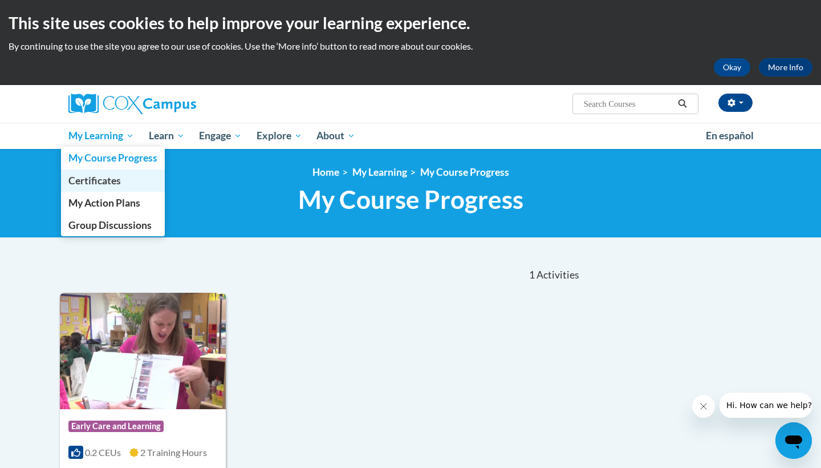
click at [104, 179] on span "Certificates" at bounding box center [94, 181] width 52 height 12
